Goal: Transaction & Acquisition: Purchase product/service

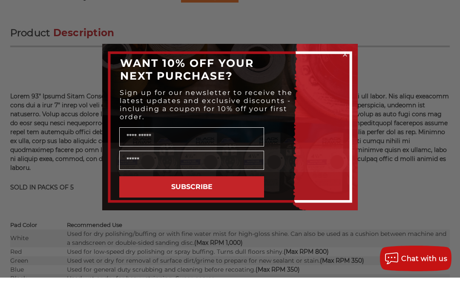
scroll to position [515, 0]
click at [349, 74] on icon "Close dialog" at bounding box center [345, 78] width 9 height 9
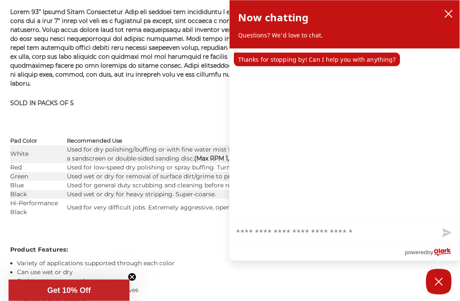
scroll to position [623, 0]
click at [454, 16] on button "close chatbox" at bounding box center [449, 14] width 14 height 13
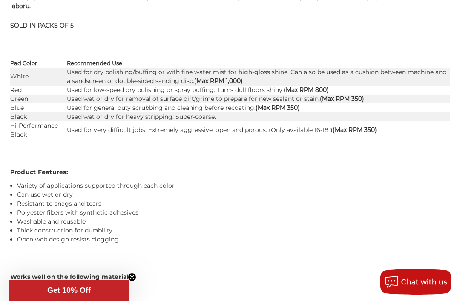
scroll to position [700, 0]
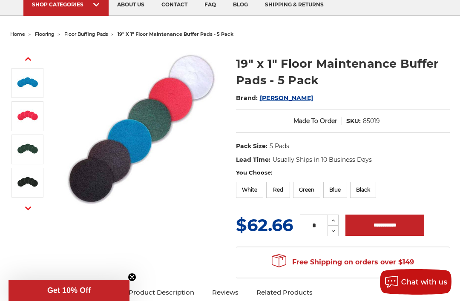
scroll to position [65, 0]
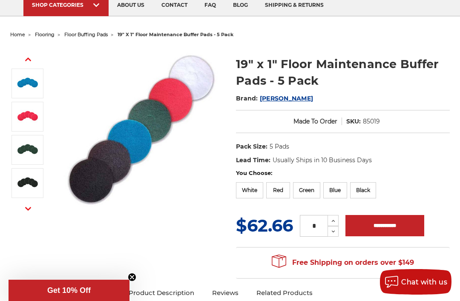
click at [44, 16] on span "buffing & polishing" at bounding box center [75, 16] width 72 height 0
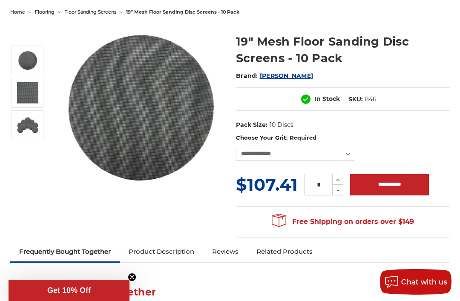
scroll to position [82, 0]
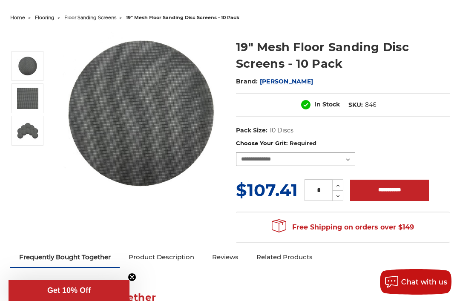
click at [344, 161] on select "**********" at bounding box center [295, 160] width 119 height 14
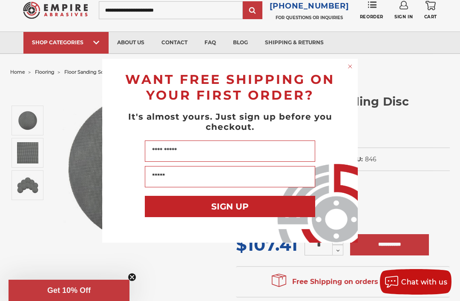
scroll to position [26, 0]
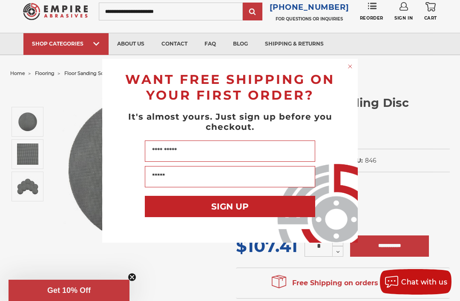
click at [354, 71] on icon "Close dialog" at bounding box center [350, 66] width 9 height 9
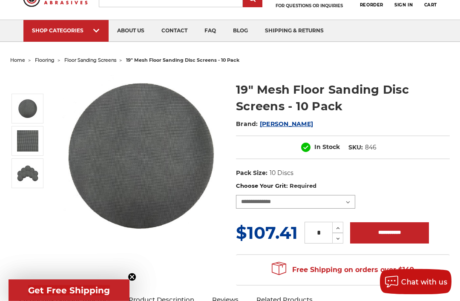
click at [350, 205] on select "**********" at bounding box center [295, 203] width 119 height 14
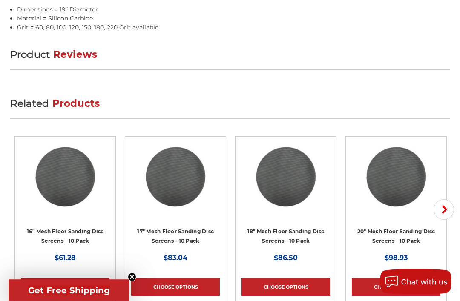
scroll to position [903, 0]
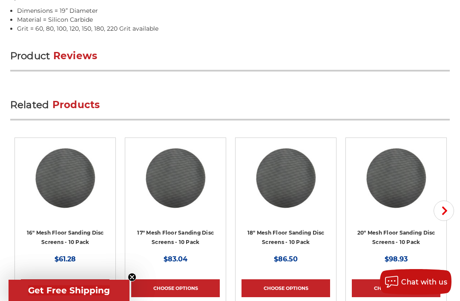
click at [86, 59] on span "Reviews" at bounding box center [75, 56] width 44 height 12
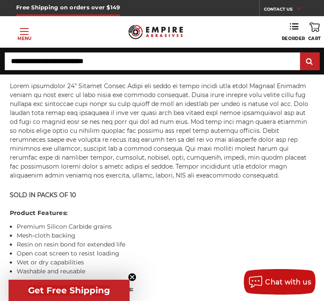
scroll to position [867, 0]
